Goal: Obtain resource: Obtain resource

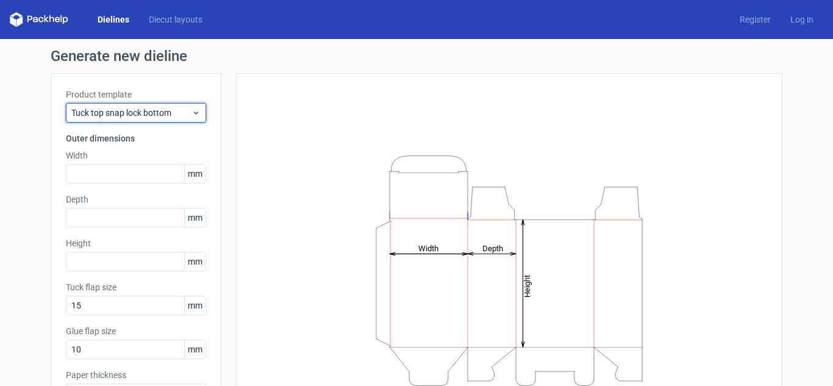
click at [165, 118] on span "Tuck top snap lock bottom" at bounding box center [131, 113] width 120 height 12
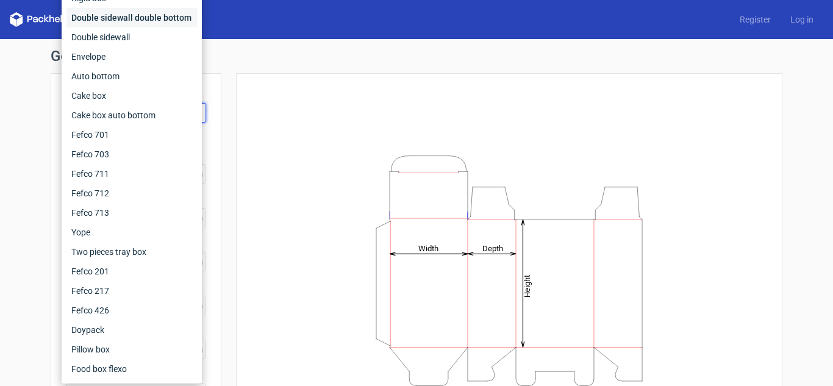
click at [155, 20] on div "Double sidewall double bottom" at bounding box center [132, 18] width 131 height 20
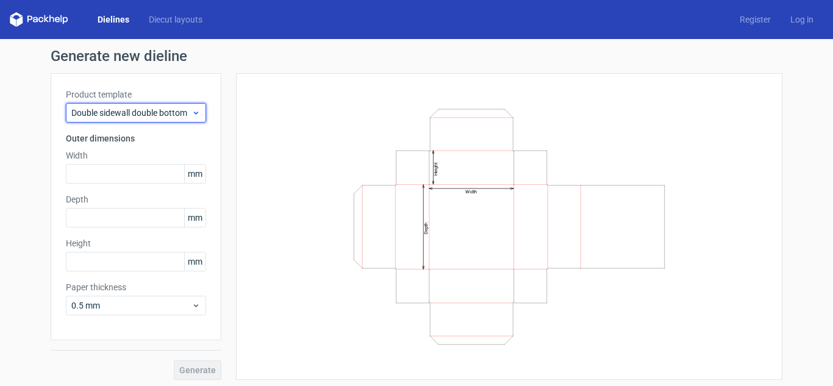
click at [143, 114] on span "Double sidewall double bottom" at bounding box center [131, 113] width 120 height 12
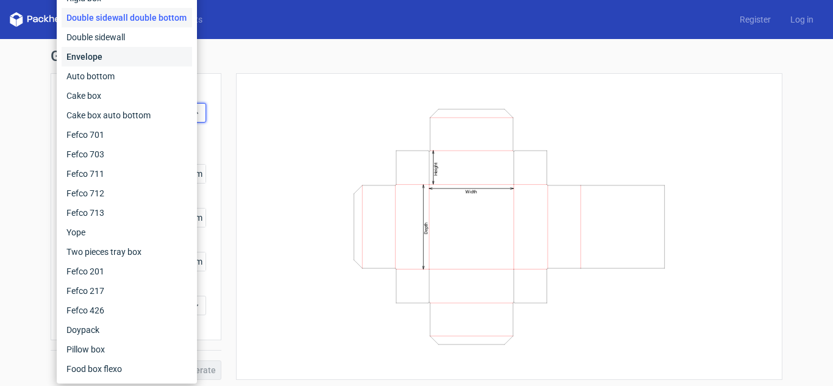
click at [169, 47] on div "Envelope" at bounding box center [127, 57] width 131 height 20
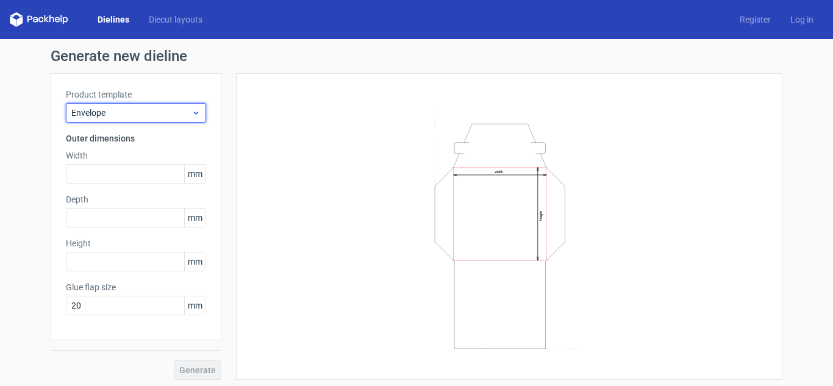
click at [171, 111] on span "Envelope" at bounding box center [131, 113] width 120 height 12
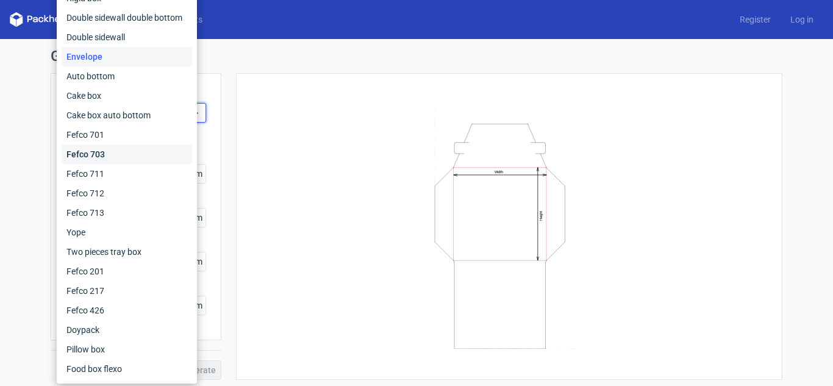
scroll to position [4, 0]
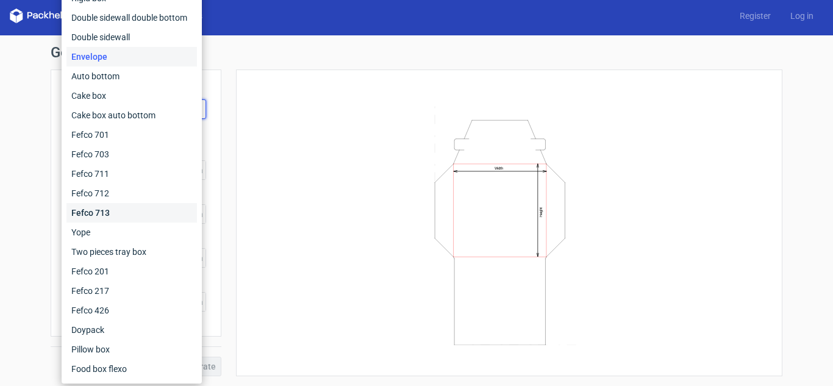
click at [128, 209] on div "Fefco 713" at bounding box center [132, 213] width 131 height 20
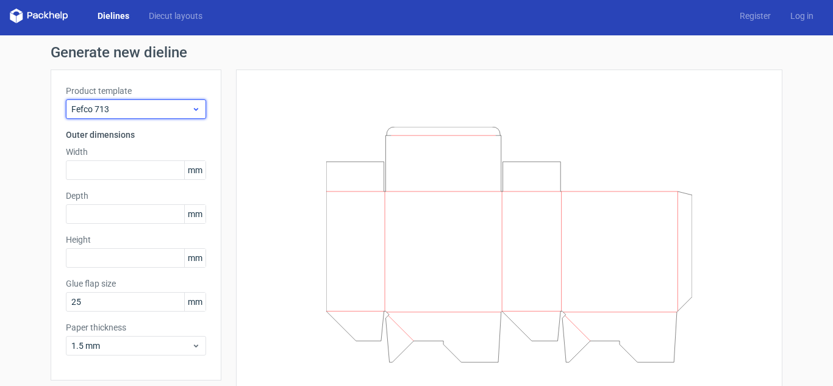
click at [144, 110] on span "Fefco 713" at bounding box center [131, 109] width 120 height 12
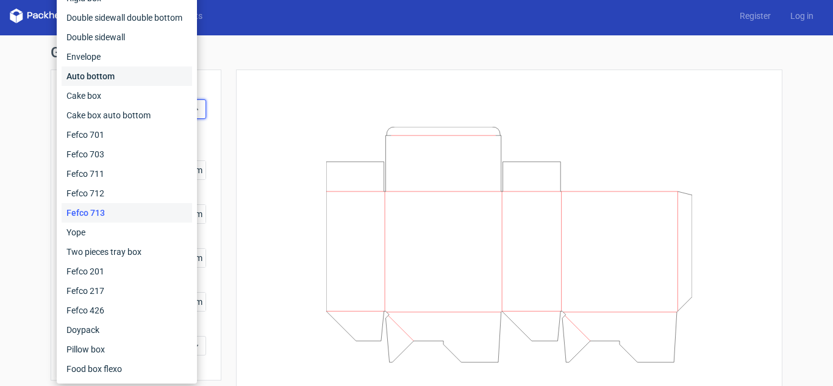
click at [120, 71] on div "Auto bottom" at bounding box center [127, 77] width 131 height 20
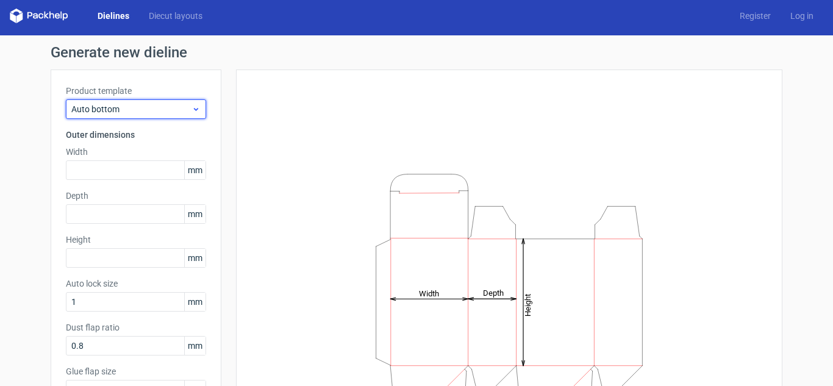
click at [137, 100] on div "Auto bottom" at bounding box center [136, 109] width 140 height 20
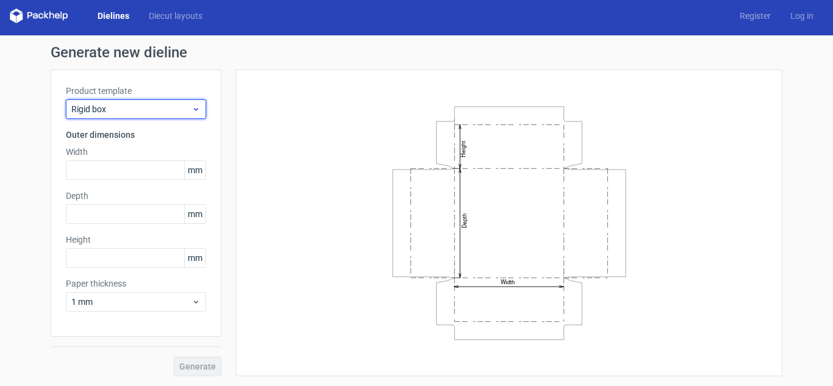
click at [146, 106] on span "Rigid box" at bounding box center [131, 109] width 120 height 12
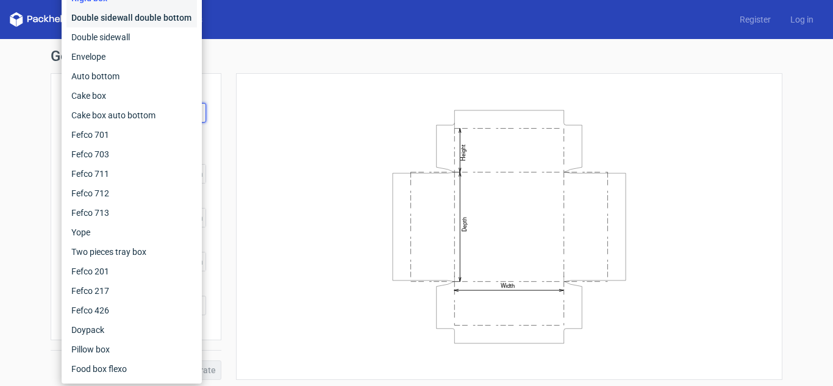
click at [118, 12] on div "Double sidewall double bottom" at bounding box center [132, 18] width 131 height 20
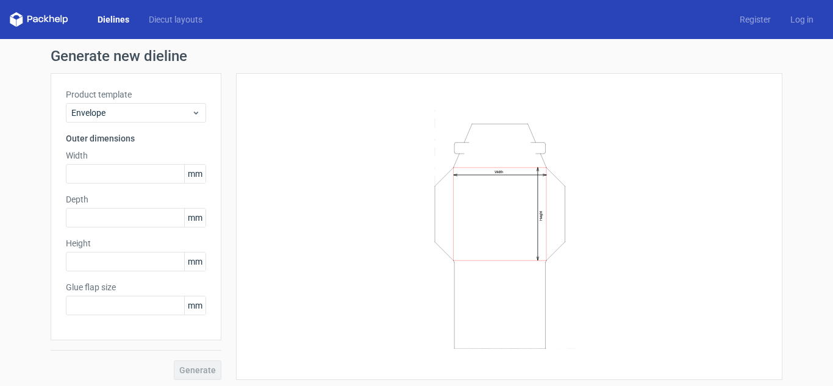
type input "20"
